Goal: Task Accomplishment & Management: Manage account settings

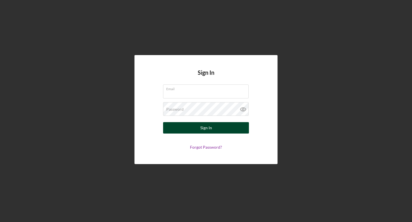
type input "[EMAIL_ADDRESS][DOMAIN_NAME]"
click at [219, 129] on button "Sign In" at bounding box center [206, 127] width 86 height 11
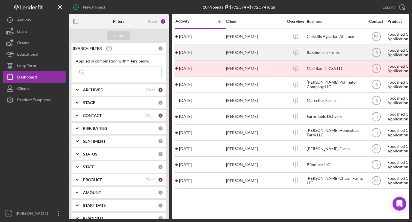
click at [261, 53] on div "[PERSON_NAME]" at bounding box center [254, 52] width 57 height 15
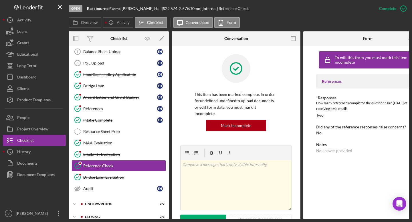
scroll to position [91, 0]
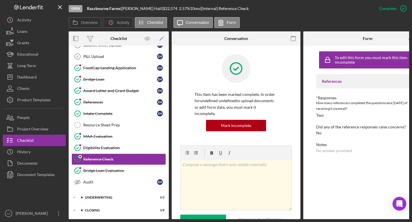
click at [117, 9] on b "Razzbourne Farms" at bounding box center [103, 8] width 33 height 5
drag, startPoint x: 120, startPoint y: 9, endPoint x: 84, endPoint y: 9, distance: 36.3
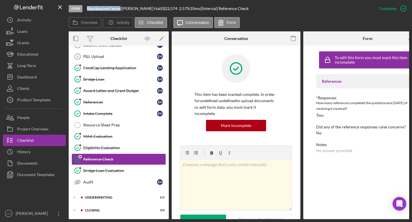
click at [84, 9] on div "Open Razzbourne Farms | [PERSON_NAME] | $22,574 $22,574 2.57 % 10 mo | [Interna…" at bounding box center [221, 8] width 304 height 17
copy div "Razzbourne Farms"
click at [21, 164] on div "Documents" at bounding box center [27, 164] width 20 height 13
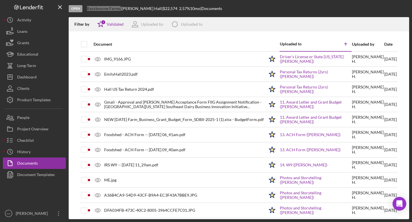
scroll to position [20, 0]
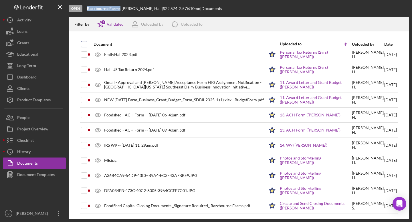
click at [86, 45] on input "checkbox" at bounding box center [84, 44] width 6 height 6
checkbox input "true"
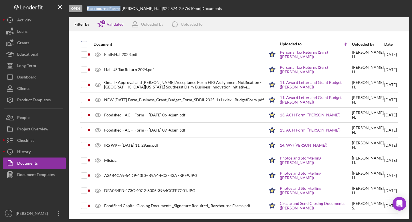
checkbox input "true"
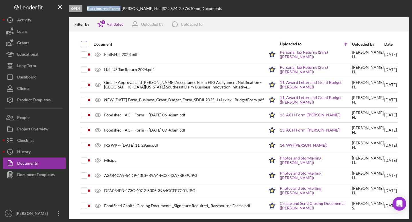
checkbox input "true"
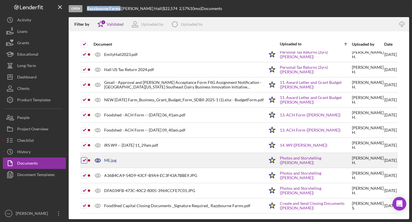
click at [85, 159] on input "checkbox" at bounding box center [84, 161] width 6 height 6
checkbox input "false"
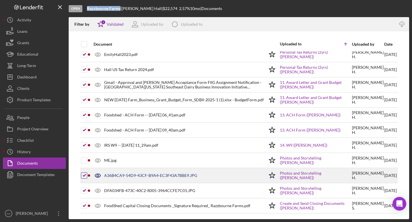
click at [84, 178] on input "checkbox" at bounding box center [84, 176] width 6 height 6
checkbox input "false"
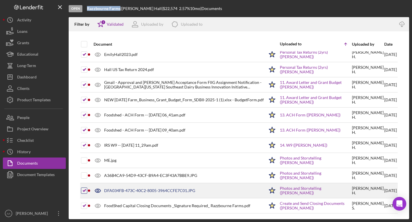
click at [84, 193] on input "checkbox" at bounding box center [84, 191] width 6 height 6
checkbox input "false"
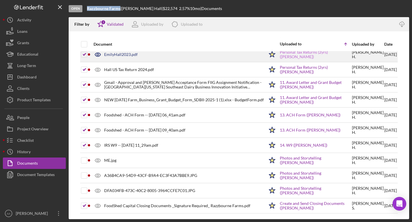
scroll to position [0, 0]
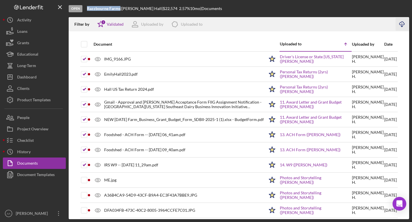
click at [402, 23] on icon "Icon/Download" at bounding box center [401, 24] width 13 height 13
click at [43, 175] on div "Document Templates" at bounding box center [35, 175] width 37 height 13
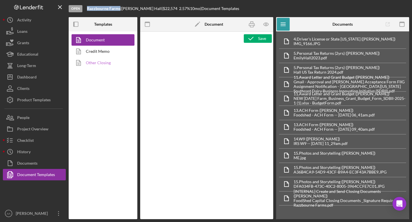
type textarea "<h1 style="text-align: left;">Resource Sheet</h1> <p class="p1">This resource s…"
click at [104, 62] on link "Other Closing" at bounding box center [101, 62] width 60 height 11
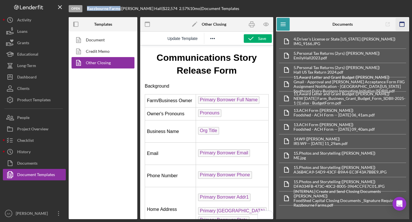
click at [404, 25] on icon "button" at bounding box center [401, 24] width 13 height 13
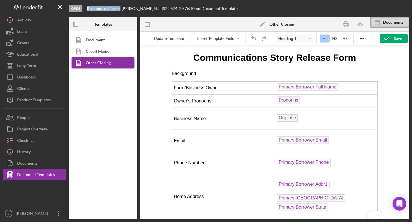
click at [404, 25] on div "Documents" at bounding box center [389, 22] width 39 height 11
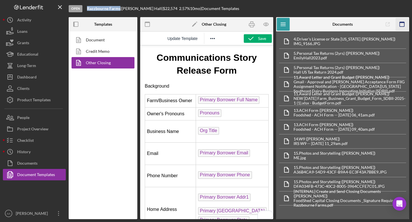
click at [402, 26] on icon "button" at bounding box center [401, 24] width 13 height 13
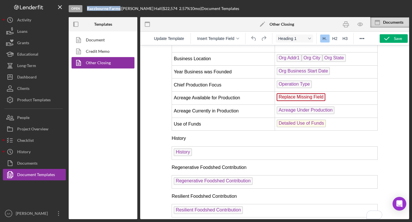
scroll to position [167, 0]
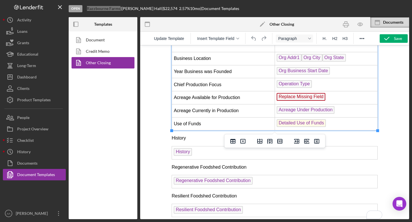
click at [335, 100] on td "Replace Missing Field ﻿" at bounding box center [325, 97] width 103 height 13
click at [277, 142] on icon "Delete row" at bounding box center [279, 141] width 5 height 5
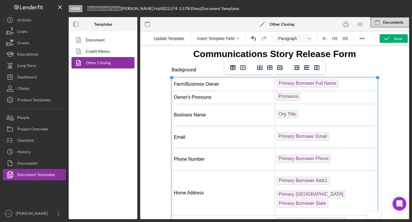
scroll to position [0, 0]
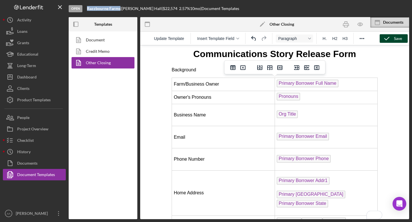
click at [388, 37] on polyline "button" at bounding box center [386, 38] width 5 height 3
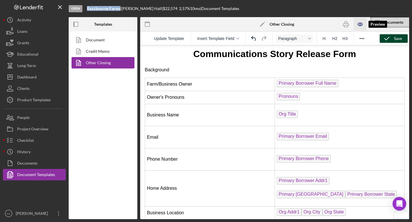
click at [359, 26] on icon "button" at bounding box center [359, 24] width 5 height 3
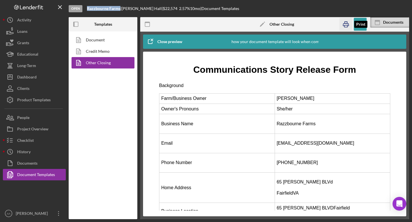
click at [343, 24] on icon "button" at bounding box center [345, 24] width 13 height 13
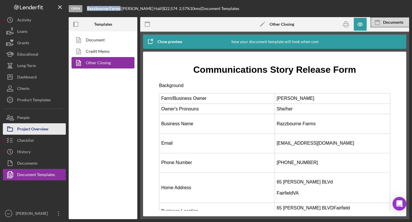
click at [46, 129] on div "Project Overview" at bounding box center [32, 129] width 31 height 13
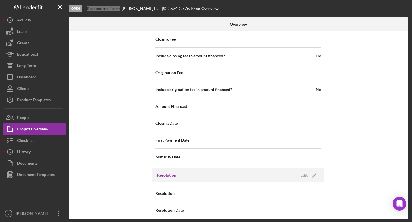
scroll to position [626, 0]
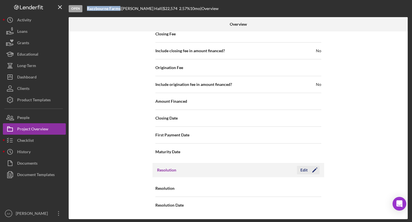
click at [304, 171] on div "Edit" at bounding box center [303, 170] width 7 height 9
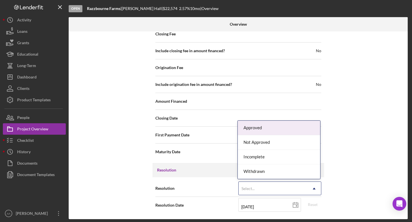
click at [269, 188] on div "Select..." at bounding box center [272, 188] width 69 height 13
click at [278, 127] on div "Approved" at bounding box center [279, 128] width 82 height 15
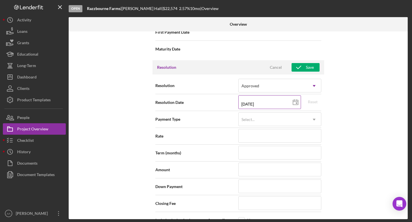
scroll to position [770, 0]
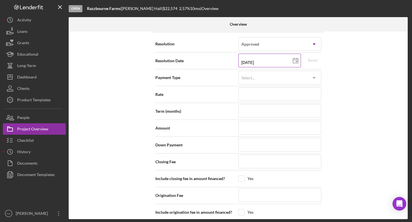
click at [292, 62] on icon at bounding box center [295, 61] width 14 height 14
type input "[DATE]"
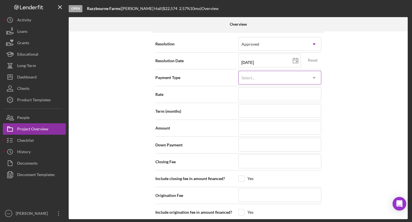
click at [307, 80] on icon "Icon/Dropdown Arrow" at bounding box center [314, 78] width 14 height 14
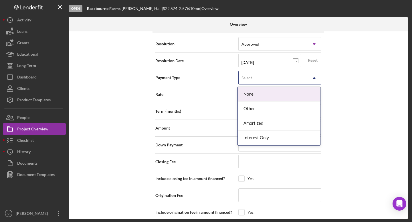
click at [307, 80] on icon "Icon/Dropdown Arrow" at bounding box center [314, 78] width 14 height 14
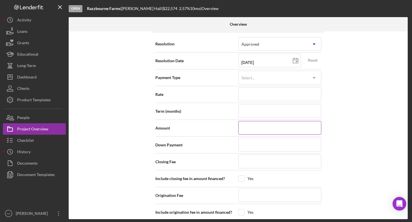
click at [267, 130] on input at bounding box center [279, 128] width 83 height 14
type input "$2"
type input "$22"
type input "$225"
type input "$2,255"
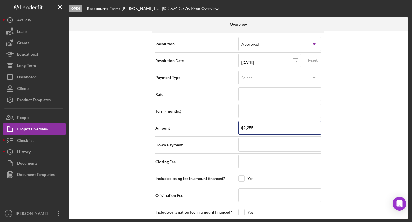
type input "$22,557"
type input "$225,574"
type input "$22,557"
type input "$2,255"
type input "$225"
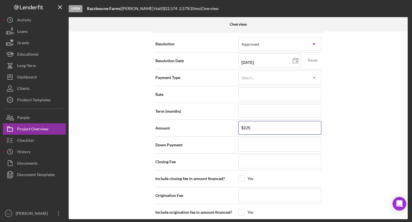
type input "$2,257"
type input "$22,574"
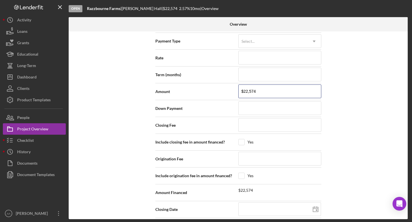
scroll to position [845, 0]
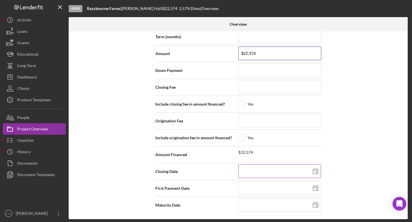
type input "$22,574"
click at [316, 172] on icon at bounding box center [315, 172] width 14 height 14
type input "[DATE]"
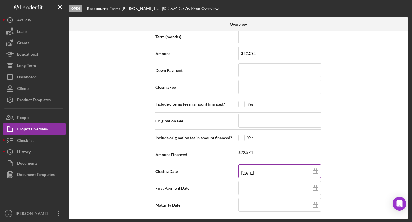
type input "[DATE]"
click at [308, 187] on icon at bounding box center [315, 188] width 14 height 14
type input "[DATE]"
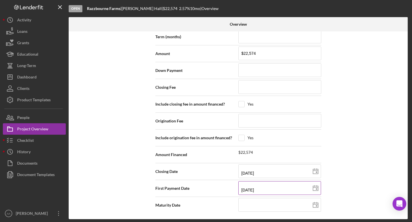
type input "[DATE]"
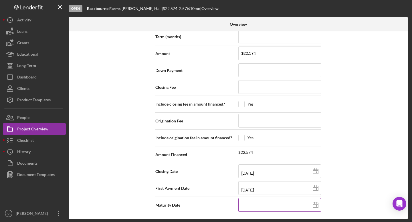
click at [313, 208] on polygon at bounding box center [315, 205] width 5 height 5
click at [284, 208] on input at bounding box center [279, 205] width 83 height 14
type input "1m/dd/yyyy"
type input "0m/dd/yyyy"
type input "06/dd/yyyy"
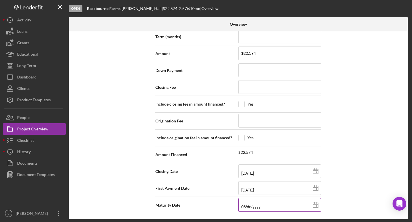
type input "06/0d/yyyy"
type input "06/01/yyyy"
type input "06/01/2yyy"
type input "06/01/20yy"
type input "06/01/202y"
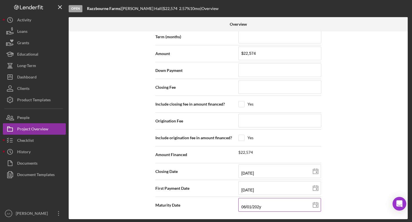
type input "[DATE]"
click at [348, 177] on div "Internal Workflow Stage Open Icon/Dropdown Arrow Archive (can unarchive later i…" at bounding box center [238, 125] width 339 height 188
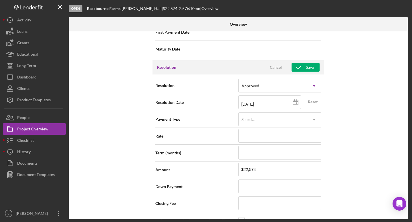
scroll to position [687, 0]
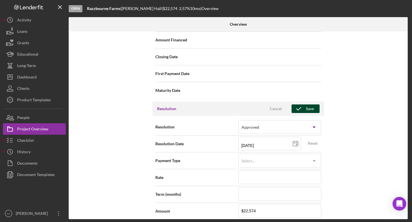
click at [304, 107] on icon "button" at bounding box center [298, 109] width 14 height 14
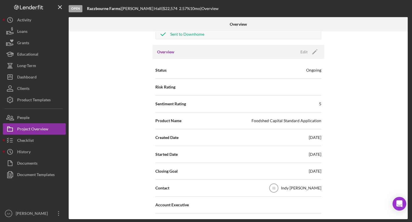
scroll to position [0, 0]
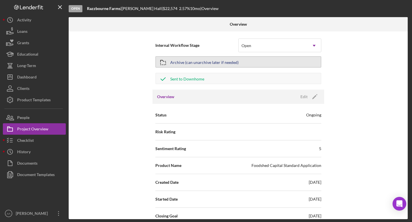
click at [268, 63] on button "Archive (can unarchive later if needed)" at bounding box center [238, 61] width 166 height 11
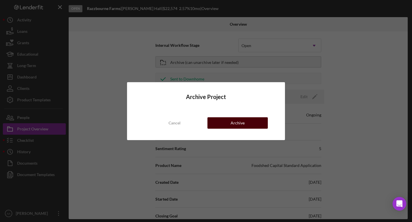
click at [239, 123] on div "Archive" at bounding box center [237, 122] width 14 height 11
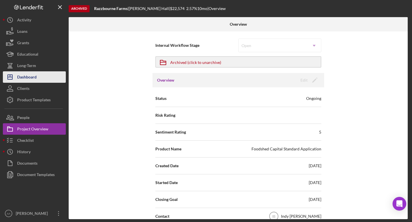
click at [33, 77] on div "Dashboard" at bounding box center [26, 77] width 19 height 13
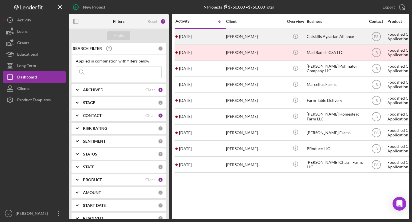
click at [330, 37] on div "Catskills Agrarian Alliance" at bounding box center [334, 36] width 57 height 15
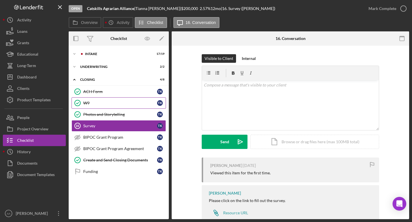
click at [114, 102] on div "W9" at bounding box center [120, 103] width 74 height 5
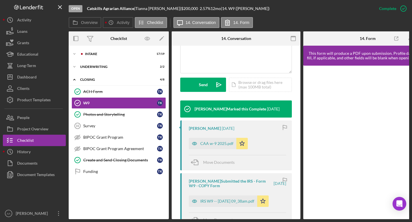
scroll to position [153, 0]
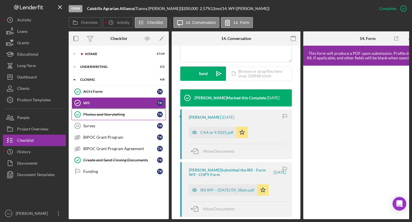
click at [125, 117] on link "Photos and Storytelling Photos and Storytelling T K" at bounding box center [118, 114] width 94 height 11
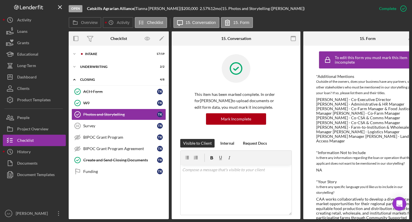
scroll to position [214, 0]
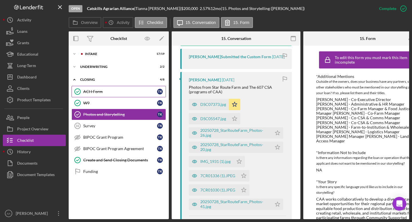
click at [124, 90] on div "ACH Form" at bounding box center [120, 91] width 74 height 5
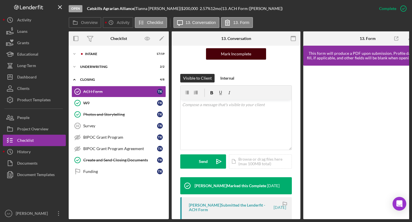
scroll to position [189, 0]
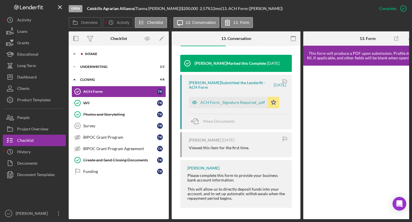
click at [94, 58] on div "Icon/Expander Intake 17 / 19" at bounding box center [119, 53] width 100 height 11
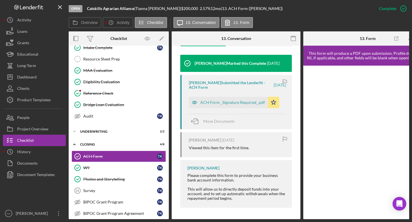
scroll to position [157, 0]
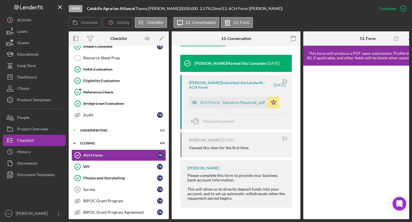
click at [36, 185] on div at bounding box center [34, 194] width 63 height 27
click at [36, 176] on div "Document Templates" at bounding box center [35, 175] width 37 height 13
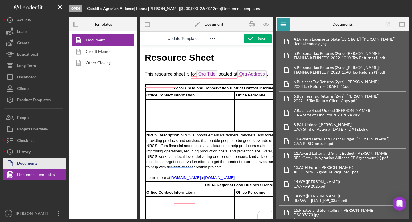
click at [39, 163] on button "Documents" at bounding box center [34, 163] width 63 height 11
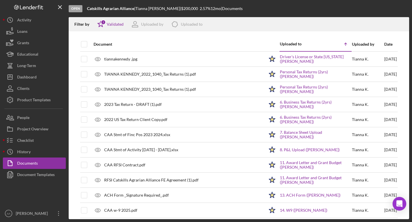
click at [134, 9] on div "Catskills Agrarian Alliance |" at bounding box center [111, 8] width 48 height 5
drag, startPoint x: 134, startPoint y: 9, endPoint x: 90, endPoint y: 8, distance: 44.3
click at [90, 8] on div "Catskills Agrarian Alliance |" at bounding box center [111, 8] width 48 height 5
copy div "Catskills Agrarian Alliance"
click at [82, 45] on input "checkbox" at bounding box center [84, 44] width 6 height 6
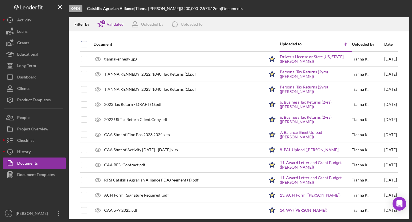
checkbox input "true"
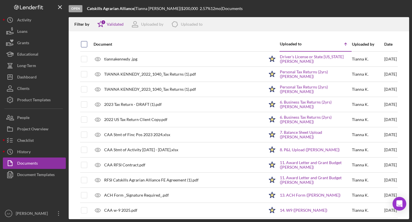
checkbox input "true"
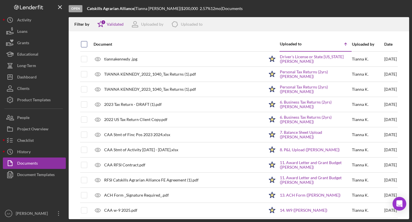
checkbox input "true"
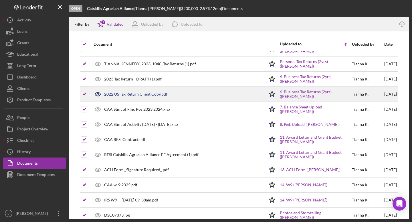
scroll to position [50, 0]
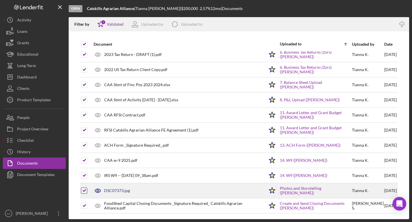
click at [85, 193] on input "checkbox" at bounding box center [84, 191] width 6 height 6
checkbox input "false"
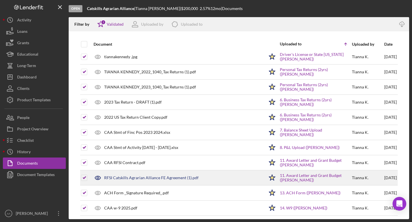
scroll to position [0, 0]
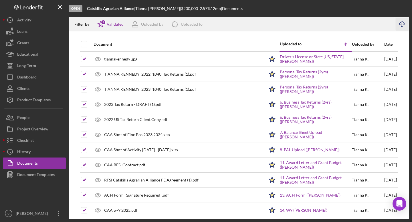
click at [402, 24] on icon "Icon/Download" at bounding box center [401, 24] width 13 height 13
click at [117, 9] on b "Catskills Agrarian Alliance" at bounding box center [110, 8] width 47 height 5
drag, startPoint x: 117, startPoint y: 9, endPoint x: 127, endPoint y: 3, distance: 11.1
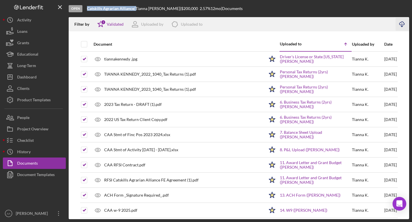
click at [134, 8] on div "Catskills Agrarian Alliance |" at bounding box center [111, 8] width 48 height 5
click at [134, 9] on div "Catskills Agrarian Alliance |" at bounding box center [111, 8] width 48 height 5
drag, startPoint x: 134, startPoint y: 9, endPoint x: 95, endPoint y: 9, distance: 39.2
click at [95, 9] on div "Catskills Agrarian Alliance |" at bounding box center [111, 8] width 48 height 5
click at [38, 130] on div "Project Overview" at bounding box center [32, 129] width 31 height 13
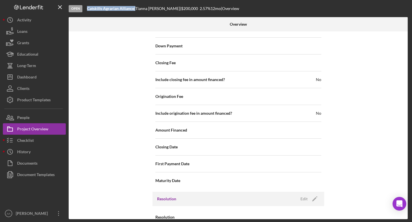
scroll to position [626, 0]
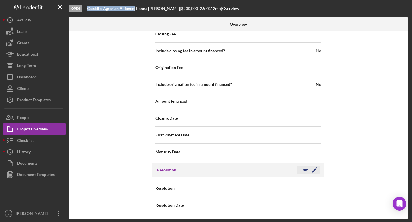
click at [307, 172] on icon "Icon/Edit" at bounding box center [314, 170] width 14 height 14
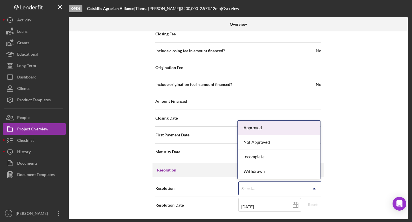
click at [289, 189] on div "Select..." at bounding box center [272, 188] width 69 height 13
click at [280, 129] on div "Approved" at bounding box center [279, 128] width 82 height 15
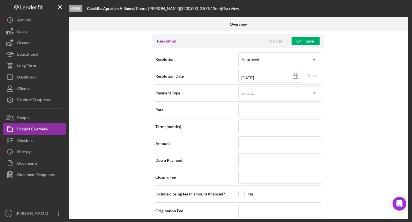
scroll to position [755, 0]
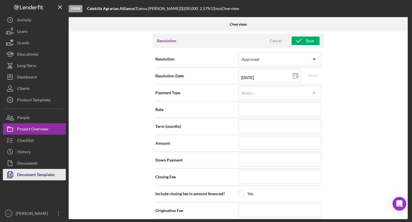
click at [33, 172] on div "Document Templates" at bounding box center [35, 175] width 37 height 13
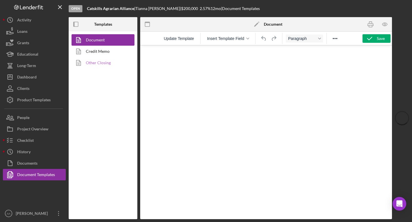
click at [100, 65] on link "Other Closing" at bounding box center [101, 62] width 60 height 11
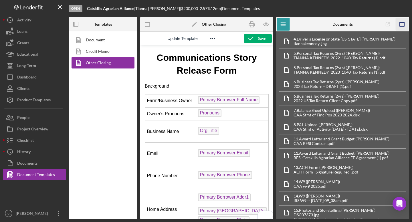
click at [401, 23] on icon "button" at bounding box center [401, 24] width 13 height 13
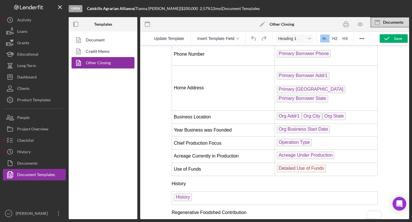
scroll to position [109, 0]
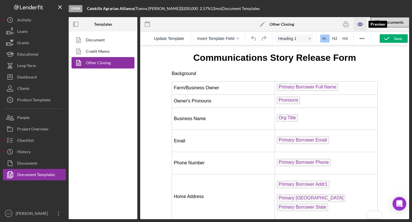
click at [360, 27] on icon "button" at bounding box center [359, 24] width 13 height 13
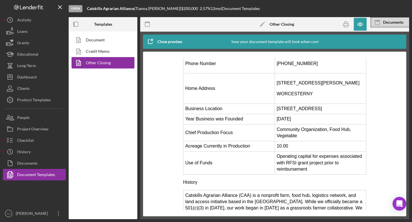
scroll to position [0, 0]
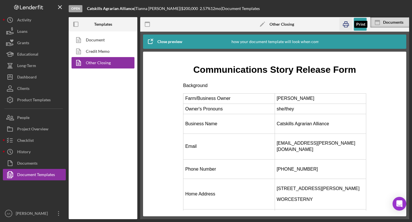
drag, startPoint x: 342, startPoint y: 24, endPoint x: 77, endPoint y: 70, distance: 268.9
click at [342, 24] on icon "button" at bounding box center [345, 24] width 13 height 13
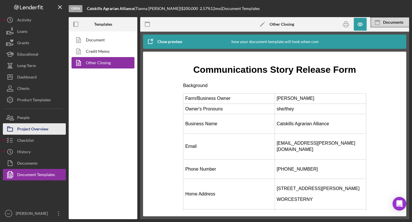
click at [41, 129] on div "Project Overview" at bounding box center [32, 129] width 31 height 13
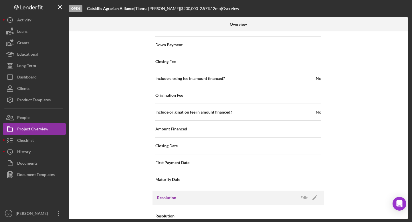
scroll to position [626, 0]
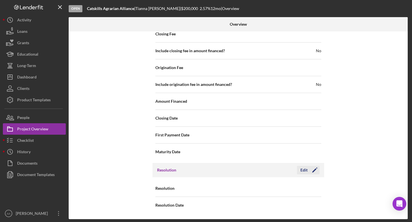
click at [305, 171] on div "Edit" at bounding box center [303, 170] width 7 height 9
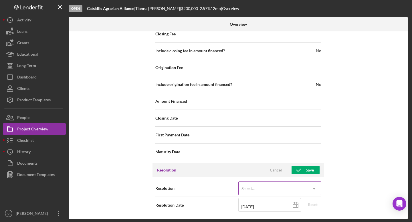
click at [294, 190] on div "Select..." at bounding box center [272, 188] width 69 height 13
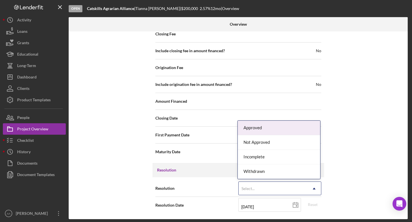
click at [280, 129] on div "Approved" at bounding box center [279, 128] width 82 height 15
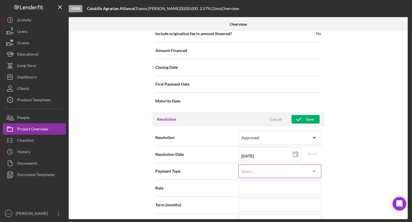
scroll to position [696, 0]
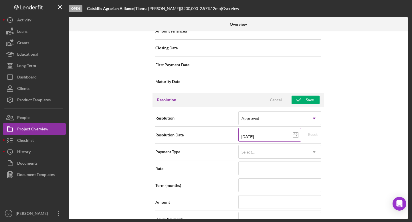
click at [293, 135] on polygon at bounding box center [295, 135] width 5 height 5
type input "[DATE]"
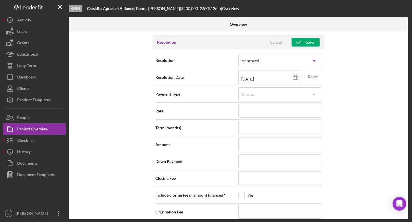
scroll to position [755, 0]
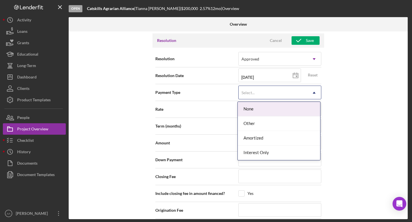
click at [272, 96] on div "Select..." at bounding box center [272, 92] width 69 height 13
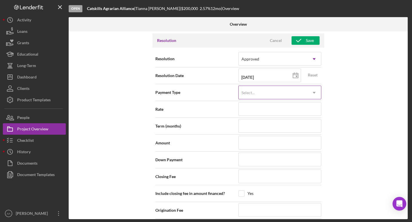
click at [272, 96] on div "Select..." at bounding box center [272, 92] width 69 height 13
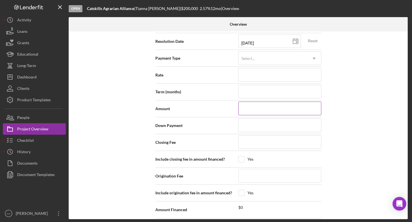
scroll to position [787, 0]
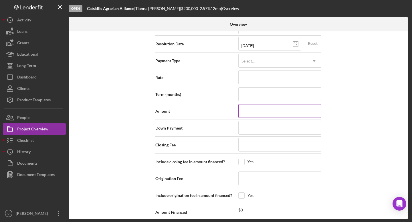
click at [270, 109] on input at bounding box center [279, 111] width 83 height 14
click at [358, 126] on div "Internal Workflow Stage Open Icon/Dropdown Arrow Archive (can unarchive later i…" at bounding box center [238, 125] width 339 height 188
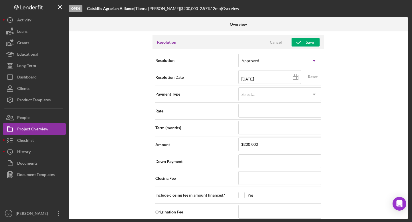
scroll to position [845, 0]
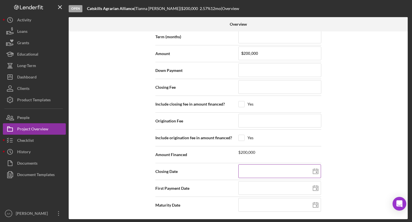
click at [313, 171] on line at bounding box center [315, 171] width 5 height 0
click at [319, 188] on icon at bounding box center [315, 188] width 14 height 14
click at [304, 206] on input at bounding box center [279, 205] width 83 height 14
click at [342, 198] on div "Internal Workflow Stage Open Icon/Dropdown Arrow Archive (can unarchive later i…" at bounding box center [238, 125] width 339 height 188
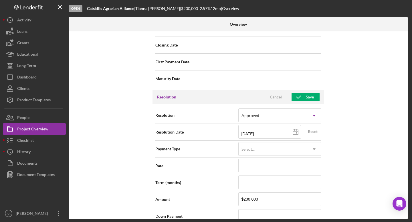
scroll to position [695, 0]
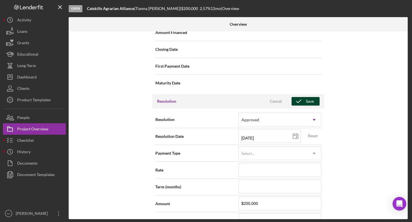
click at [309, 101] on div "Save" at bounding box center [310, 101] width 8 height 9
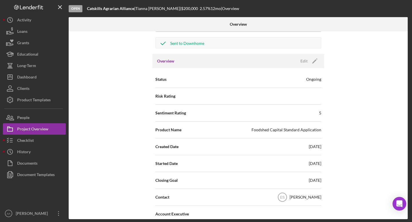
scroll to position [0, 0]
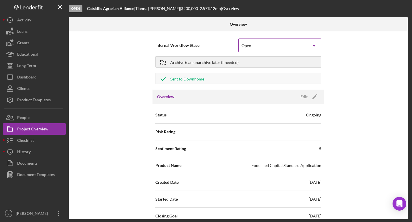
click at [260, 44] on div "Open" at bounding box center [272, 45] width 69 height 13
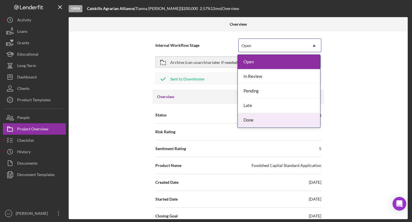
click at [251, 118] on div "Done" at bounding box center [279, 120] width 82 height 15
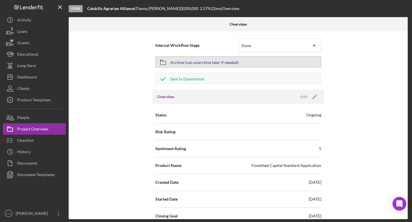
click at [247, 64] on button "Archive (can unarchive later if needed)" at bounding box center [238, 61] width 166 height 11
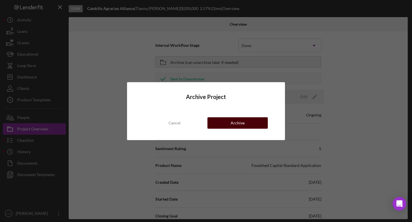
click at [237, 122] on div "Archive" at bounding box center [237, 122] width 14 height 11
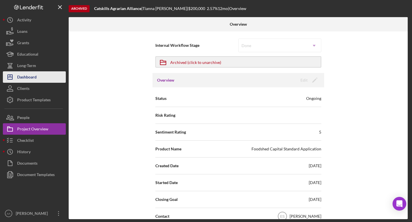
click at [35, 77] on div "Dashboard" at bounding box center [26, 77] width 19 height 13
